Goal: Task Accomplishment & Management: Use online tool/utility

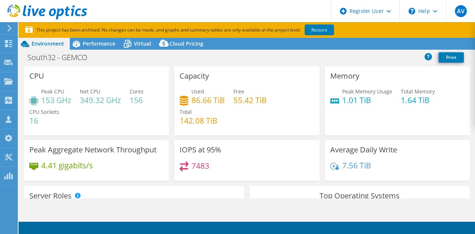
select select "[GEOGRAPHIC_DATA]"
select select "USD"
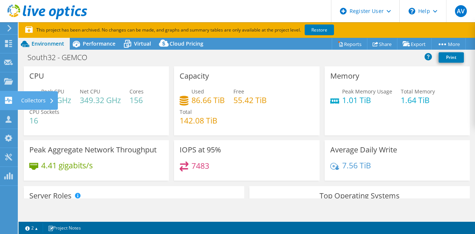
click at [13, 98] on icon at bounding box center [8, 100] width 9 height 7
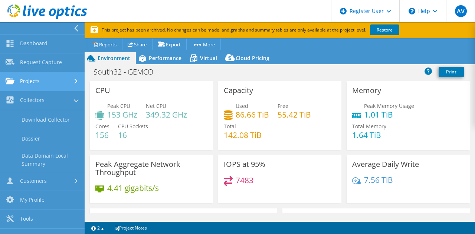
click at [24, 85] on link "Projects" at bounding box center [42, 81] width 85 height 19
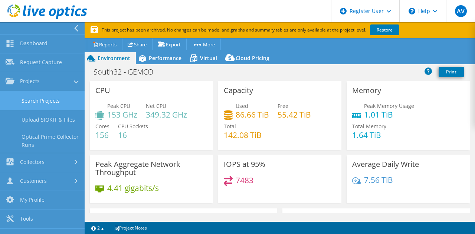
click at [30, 102] on link "Search Projects" at bounding box center [42, 100] width 85 height 19
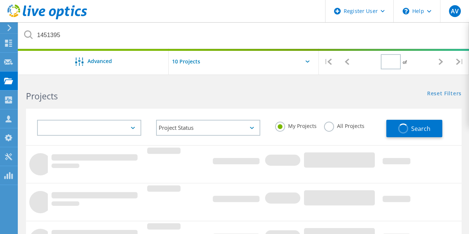
type input "1"
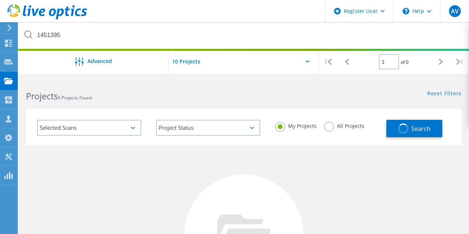
click at [339, 126] on label "All Projects" at bounding box center [344, 125] width 40 height 7
click at [0, 0] on input "All Projects" at bounding box center [0, 0] width 0 height 0
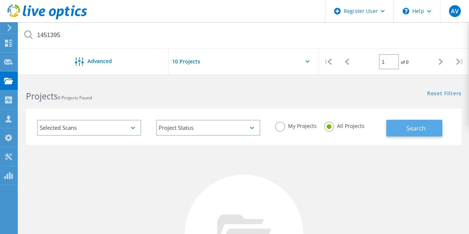
click at [391, 125] on button "Search" at bounding box center [415, 128] width 56 height 17
